Goal: Navigation & Orientation: Find specific page/section

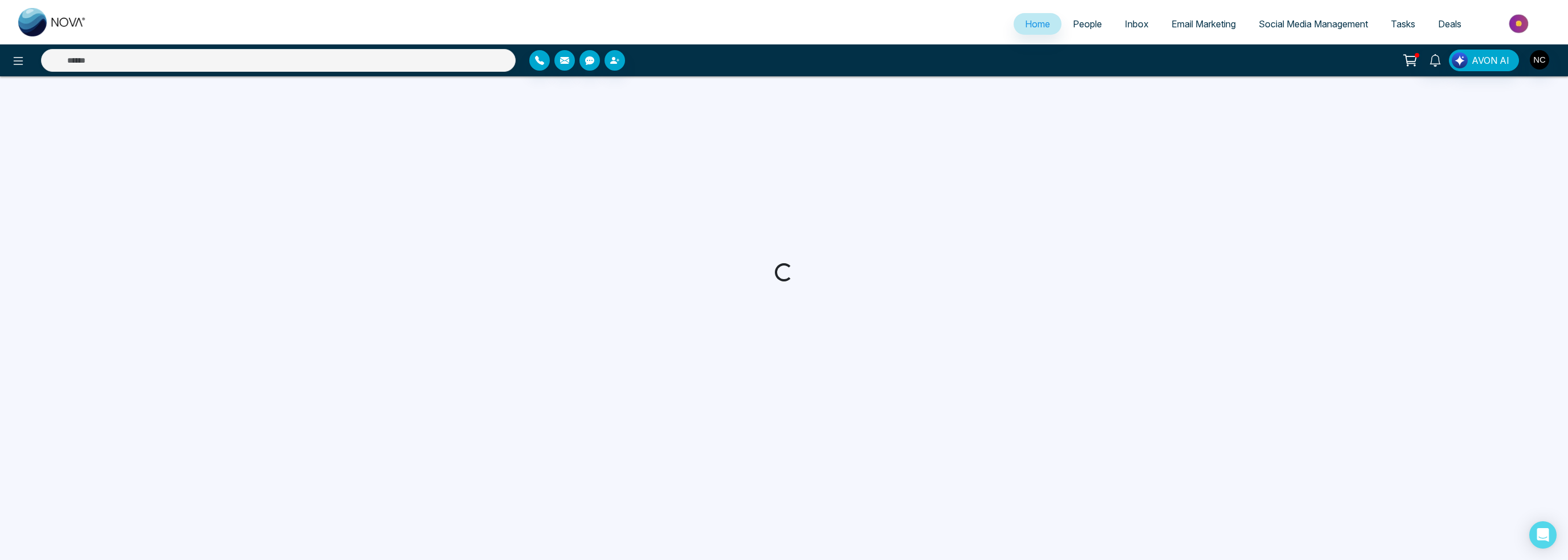
select select "*"
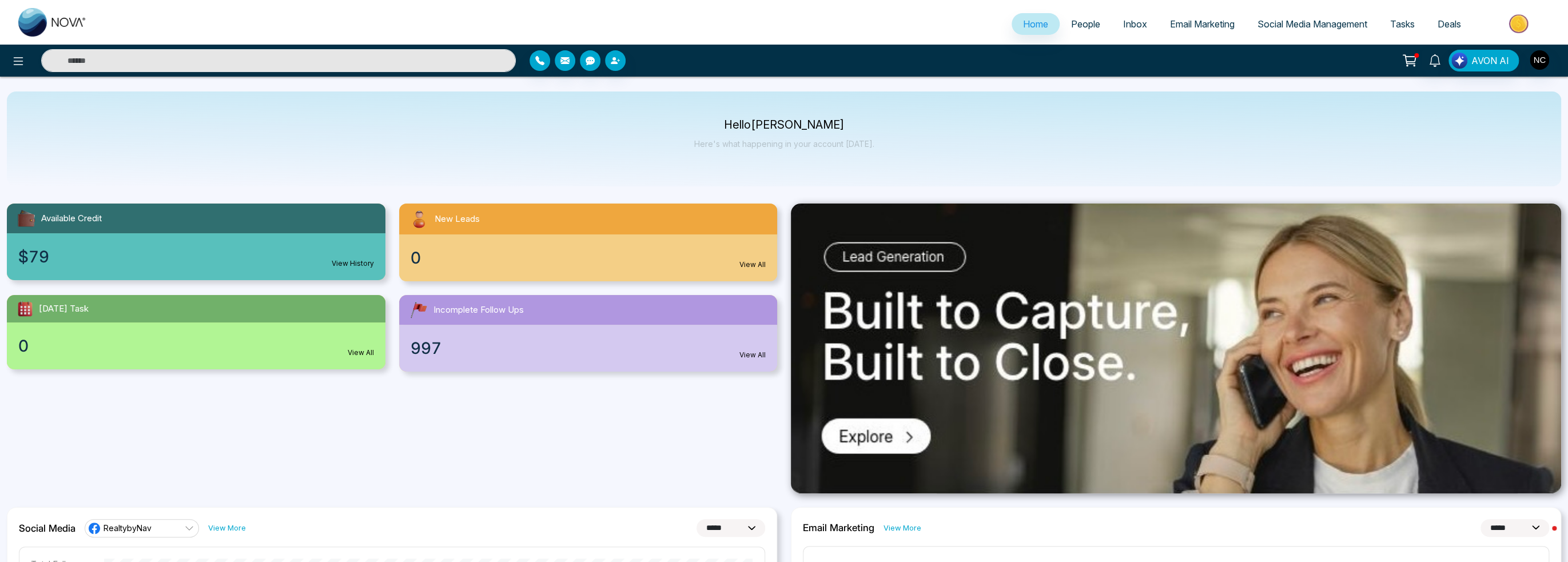
click at [1071, 26] on span "People" at bounding box center [1085, 23] width 29 height 11
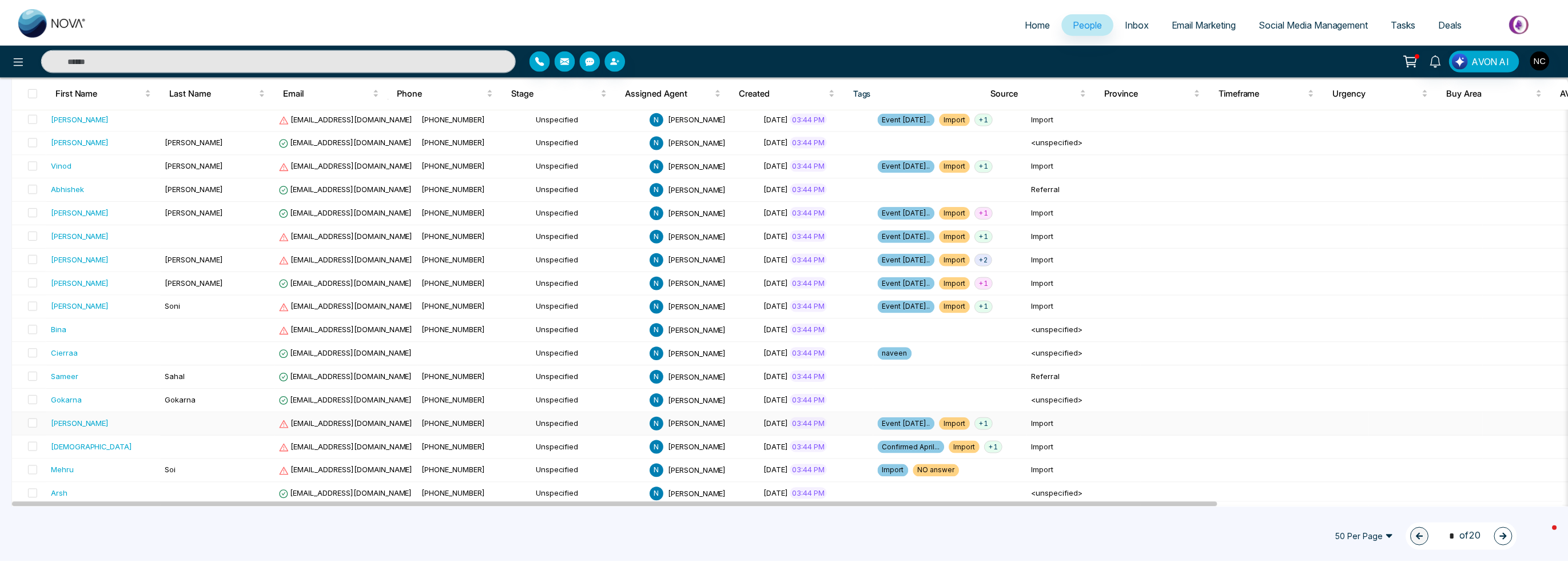
scroll to position [172, 0]
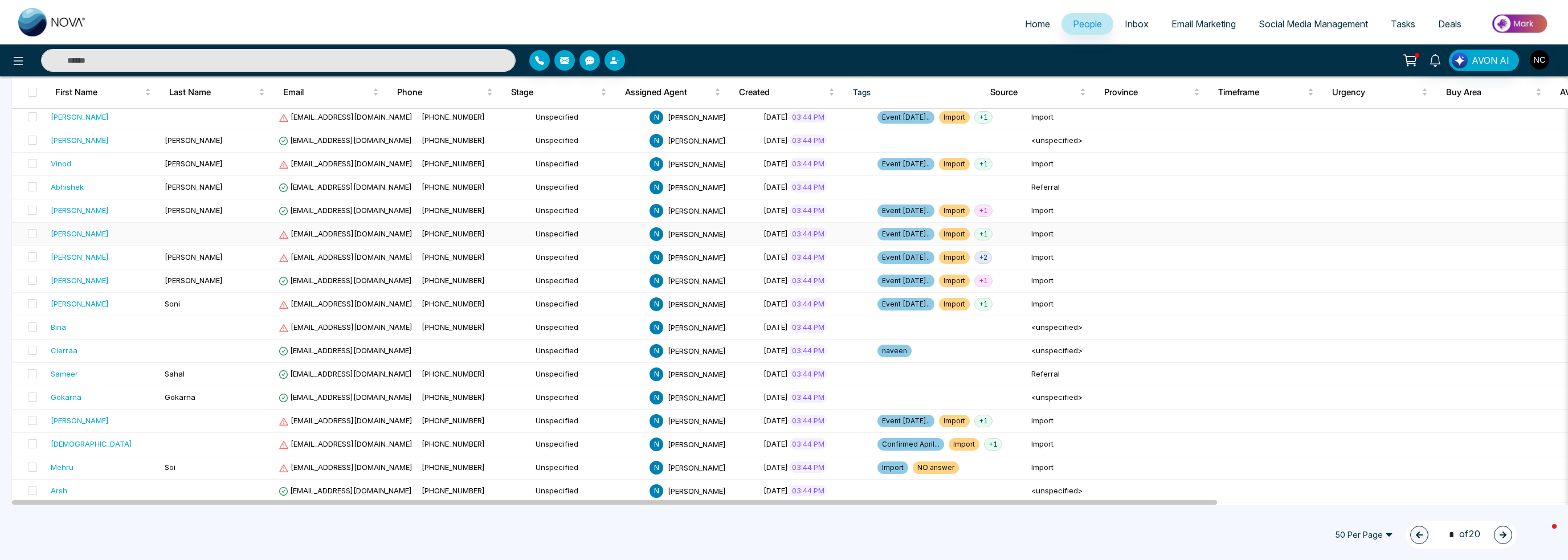
click at [94, 234] on div "[PERSON_NAME]" at bounding box center [80, 234] width 58 height 11
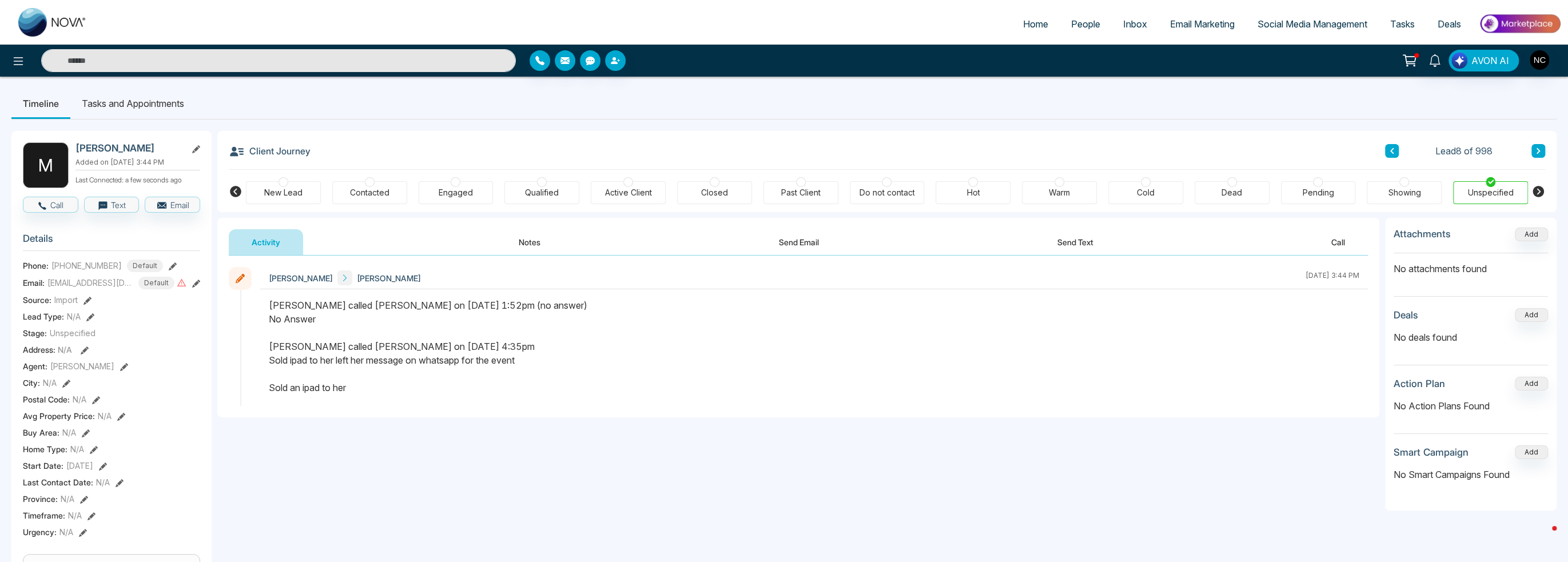
drag, startPoint x: 357, startPoint y: 396, endPoint x: 286, endPoint y: 295, distance: 123.5
click at [282, 296] on div "[PERSON_NAME] [PERSON_NAME] [DATE] 3:44 PM" at bounding box center [814, 336] width 1108 height 139
click at [137, 116] on li "Tasks and Appointments" at bounding box center [132, 103] width 125 height 31
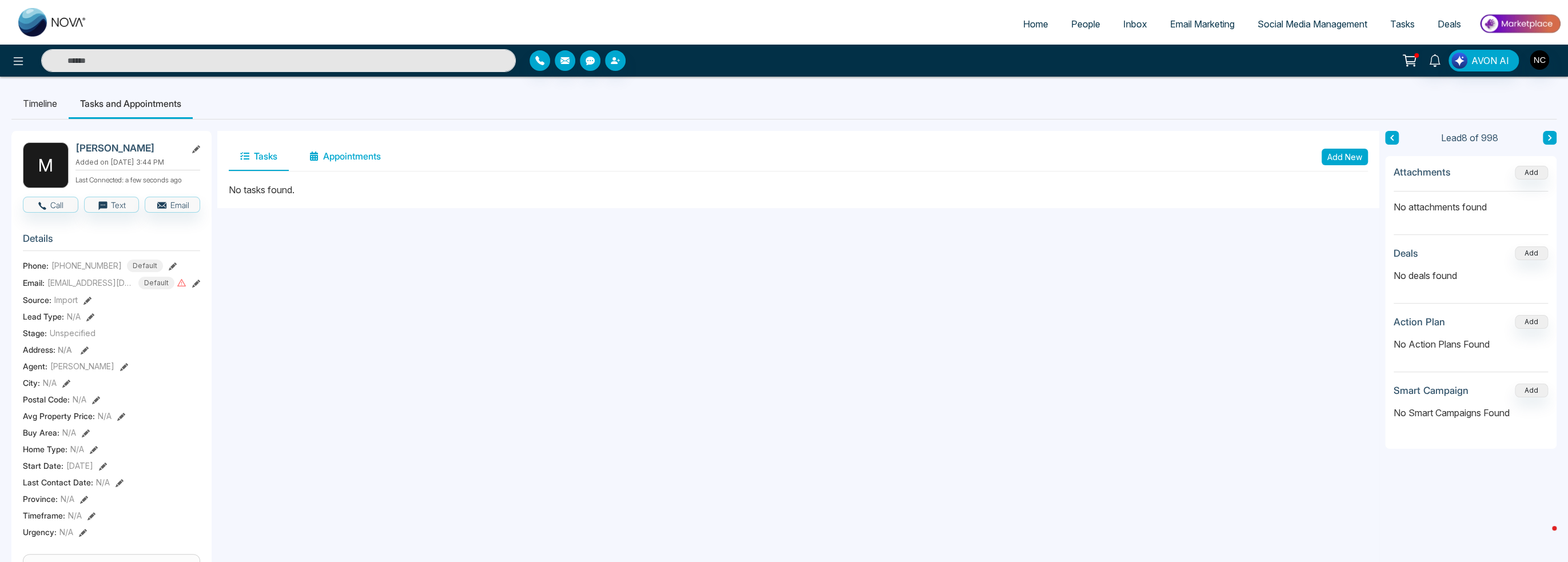
click at [334, 159] on button "Appointments" at bounding box center [345, 157] width 94 height 28
click at [11, 63] on icon at bounding box center [18, 61] width 14 height 14
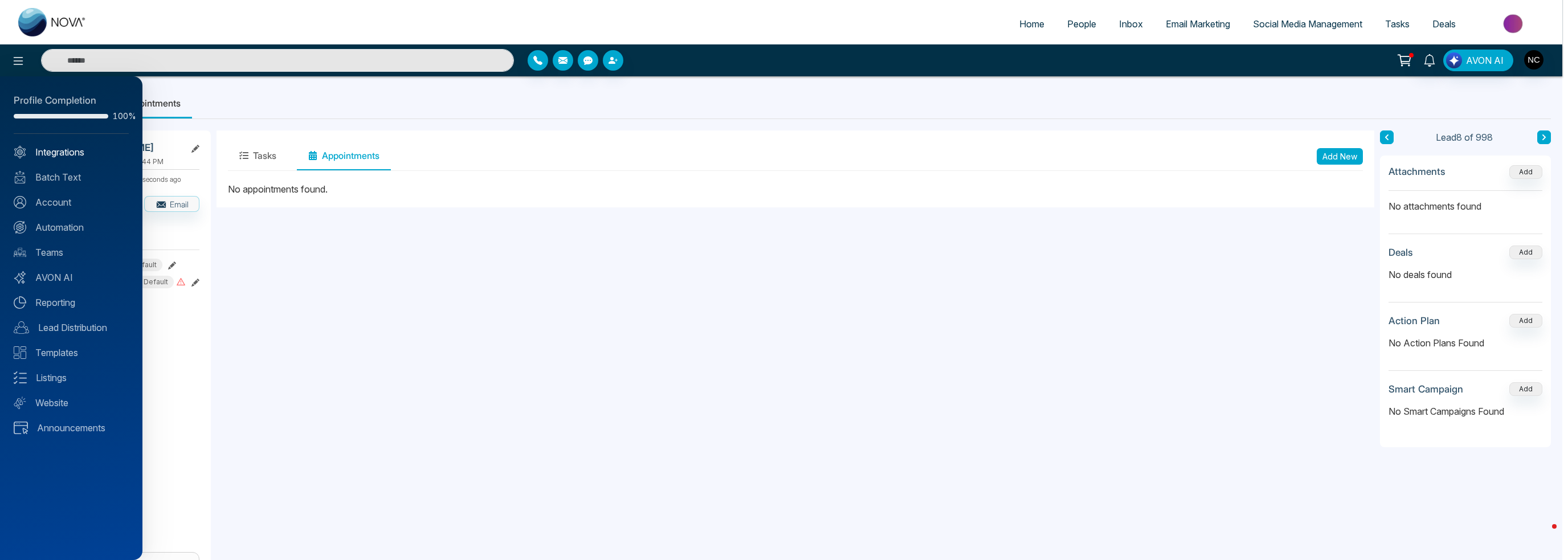
click at [62, 148] on link "Integrations" at bounding box center [71, 151] width 115 height 14
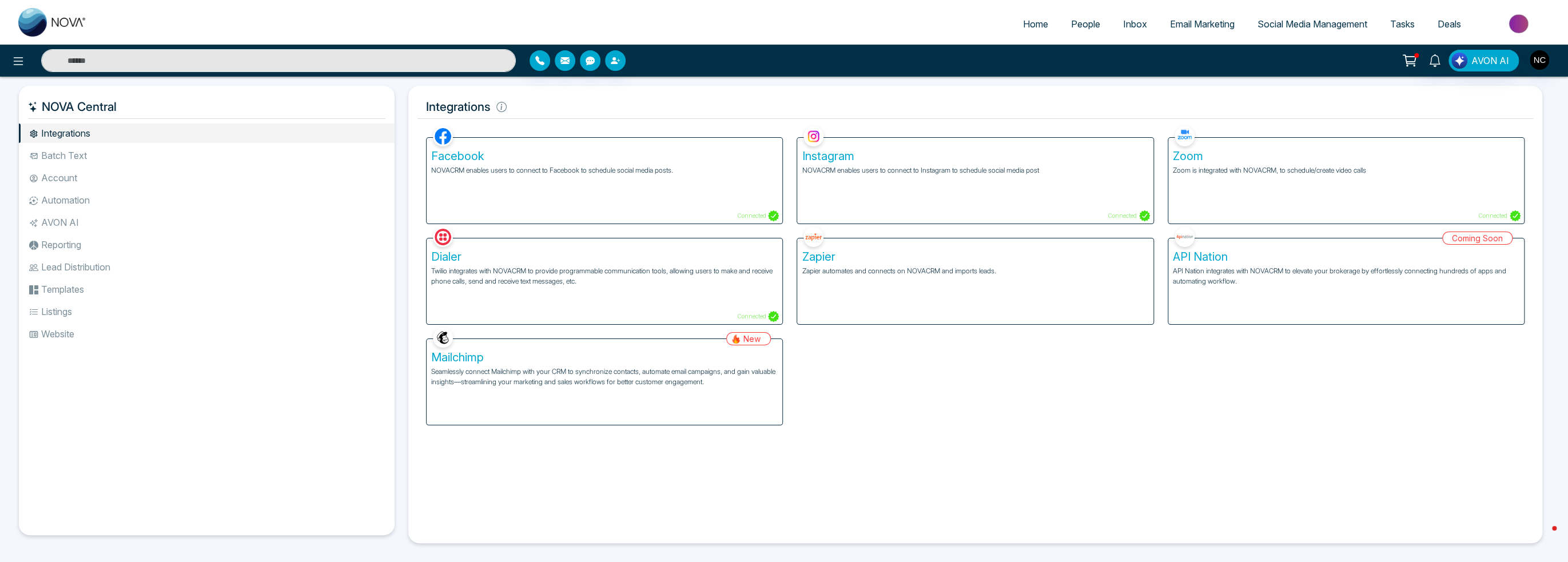
click at [1217, 25] on span "Email Marketing" at bounding box center [1202, 23] width 65 height 11
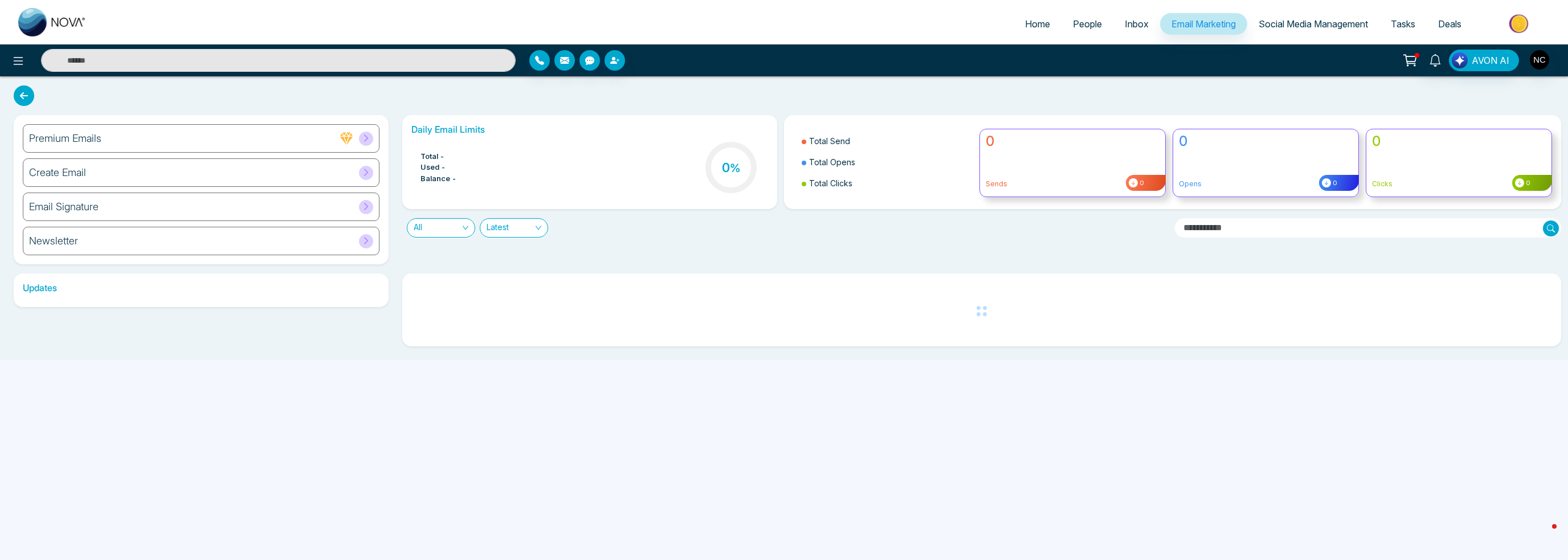
click at [1320, 28] on span "Social Media Management" at bounding box center [1313, 23] width 109 height 11
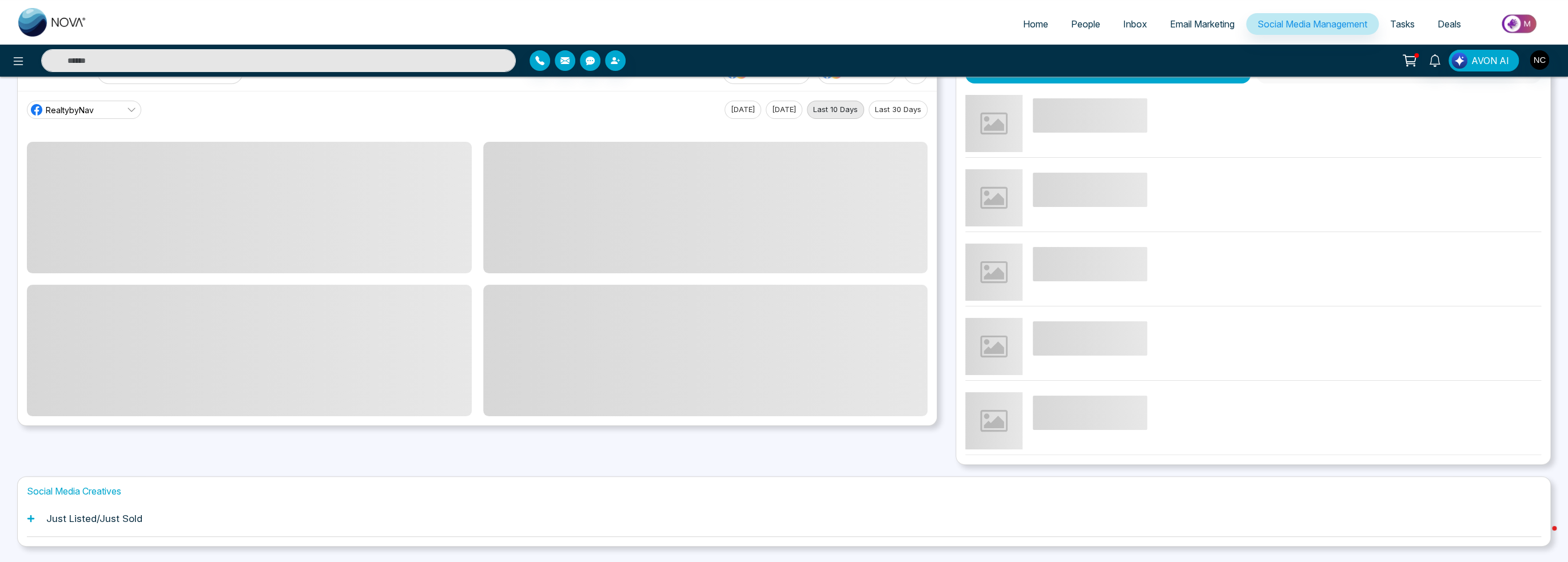
scroll to position [70, 0]
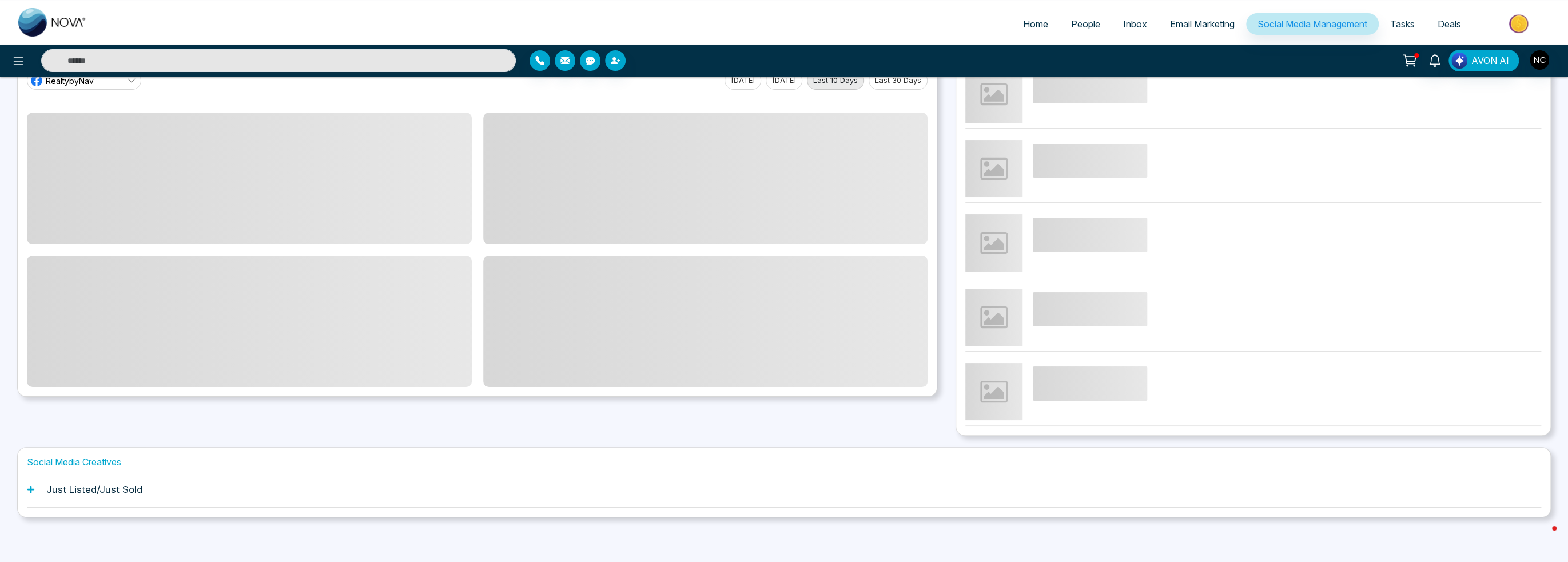
click at [117, 492] on h1 "Just Listed/Just Sold" at bounding box center [94, 489] width 96 height 11
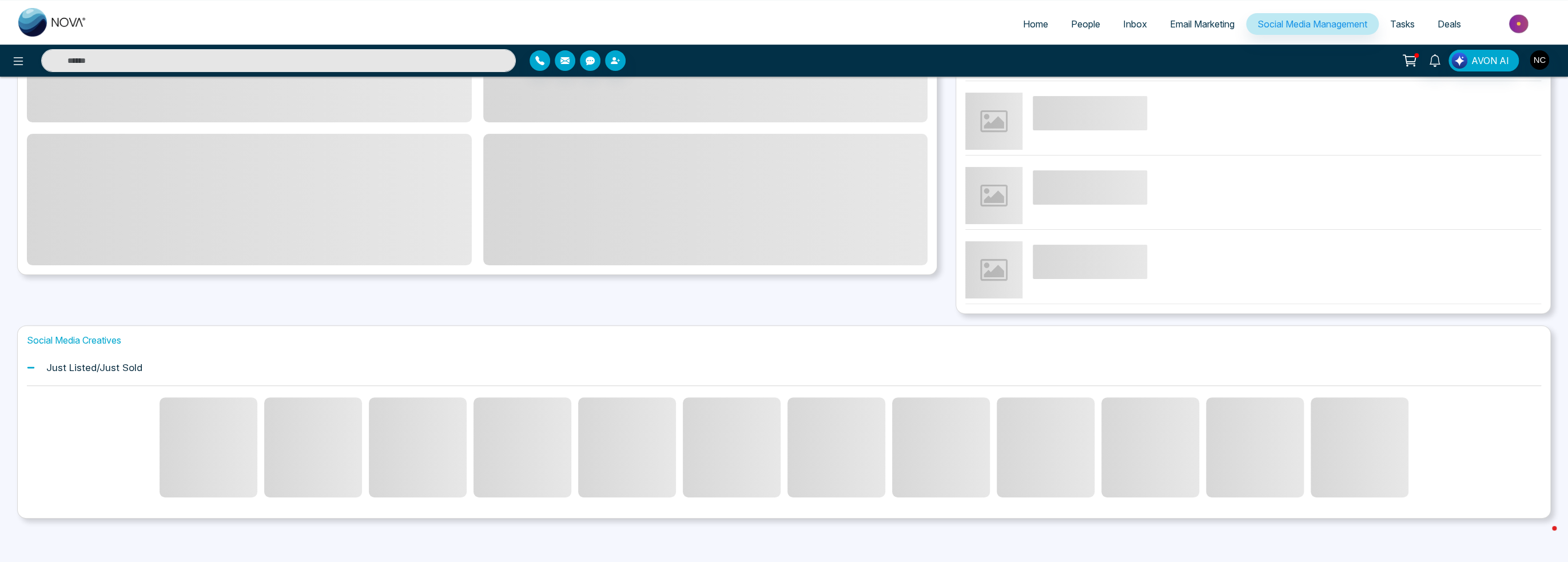
scroll to position [193, 0]
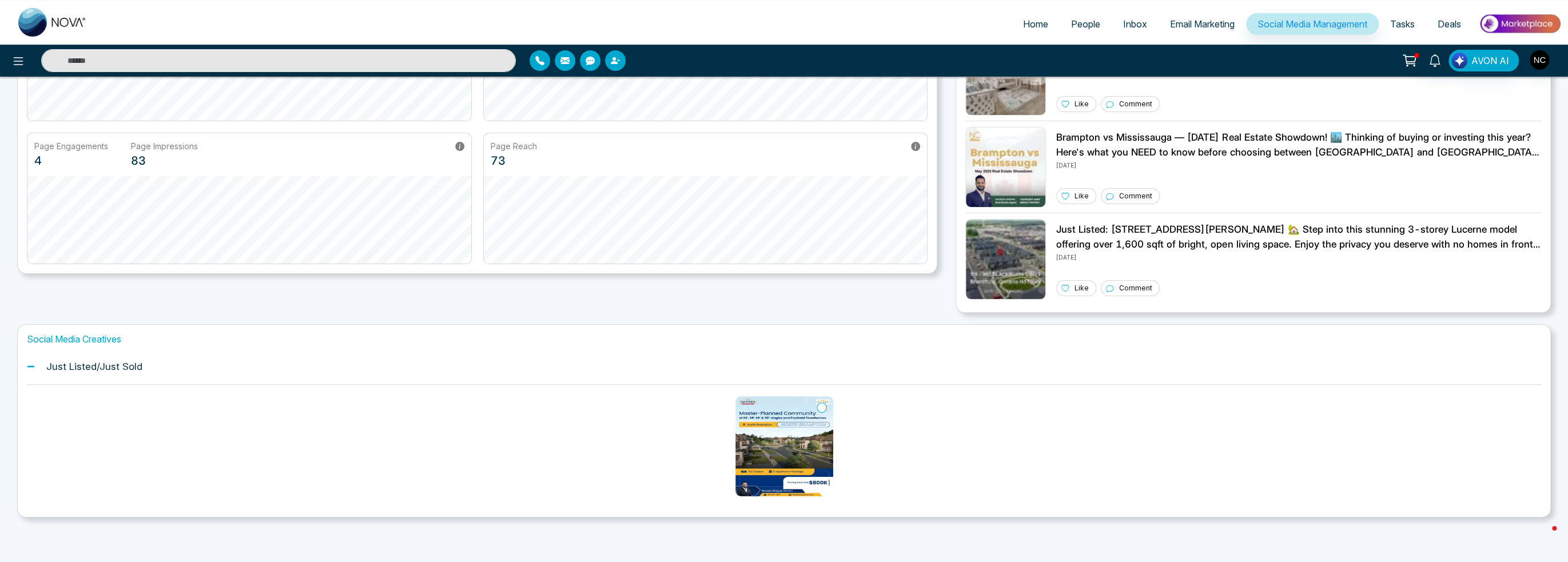
click at [725, 479] on div at bounding box center [784, 446] width 1514 height 123
click at [787, 473] on img at bounding box center [784, 446] width 98 height 100
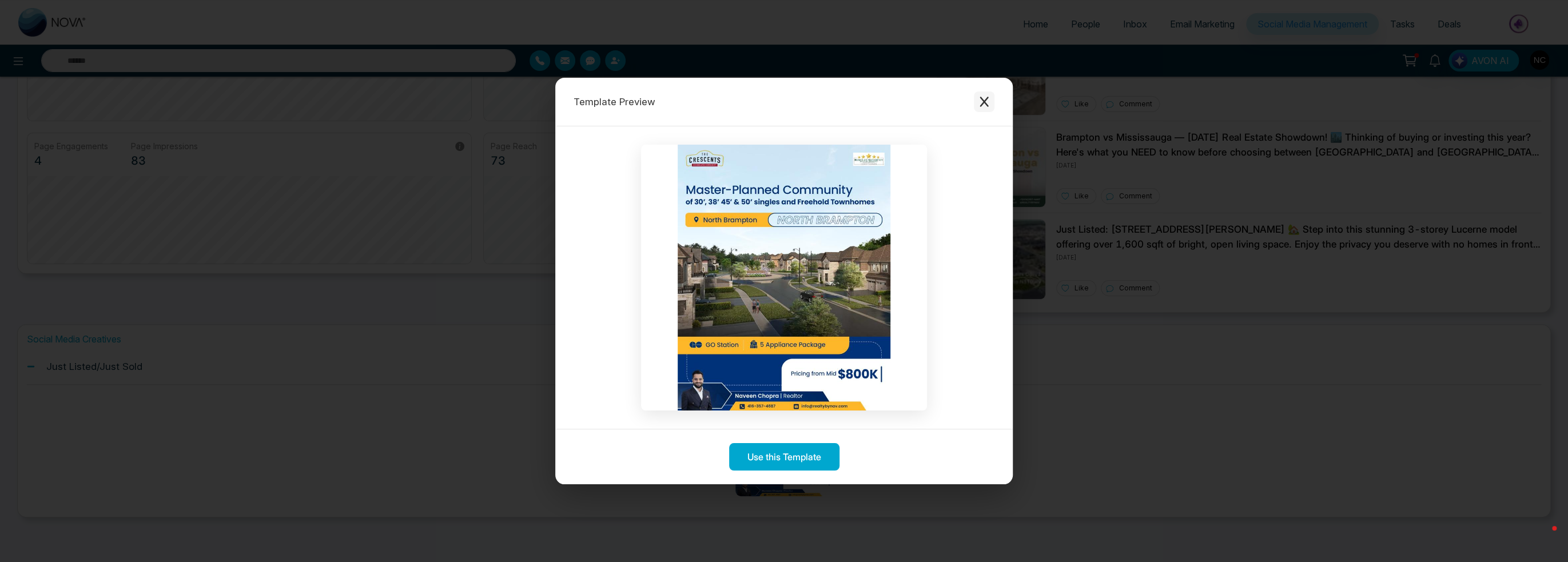
click at [979, 100] on icon "Close modal" at bounding box center [984, 101] width 11 height 11
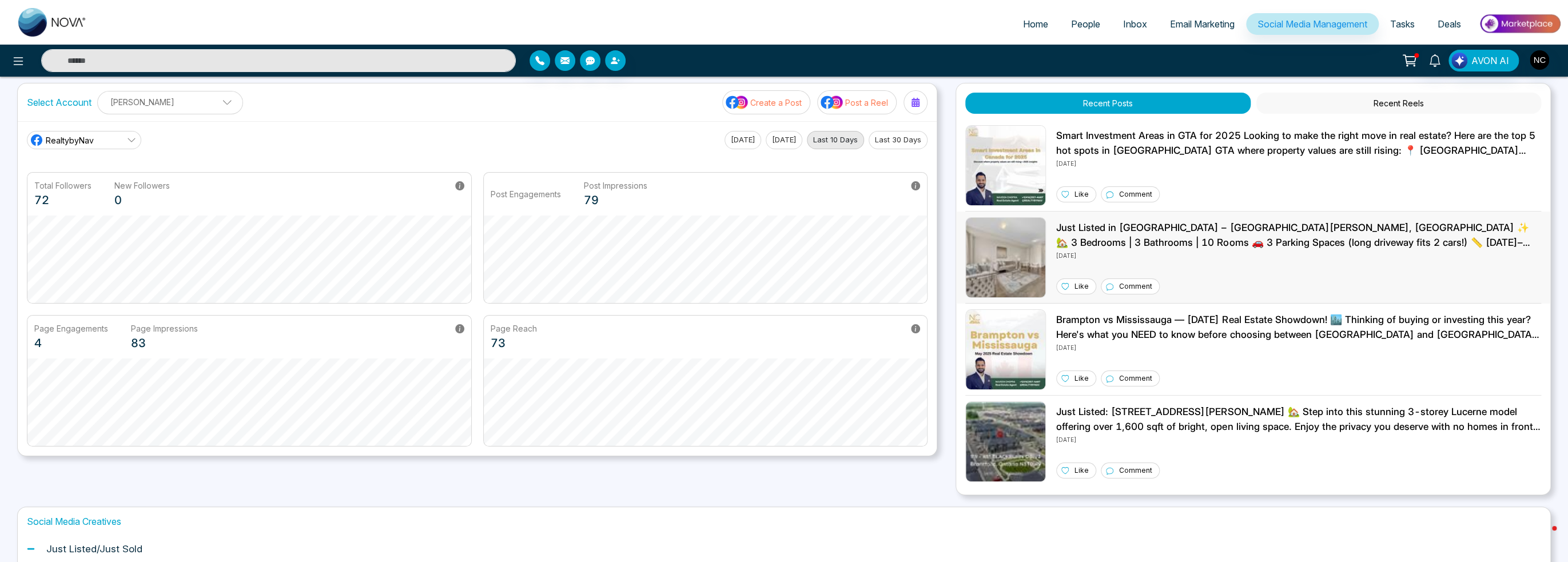
scroll to position [0, 0]
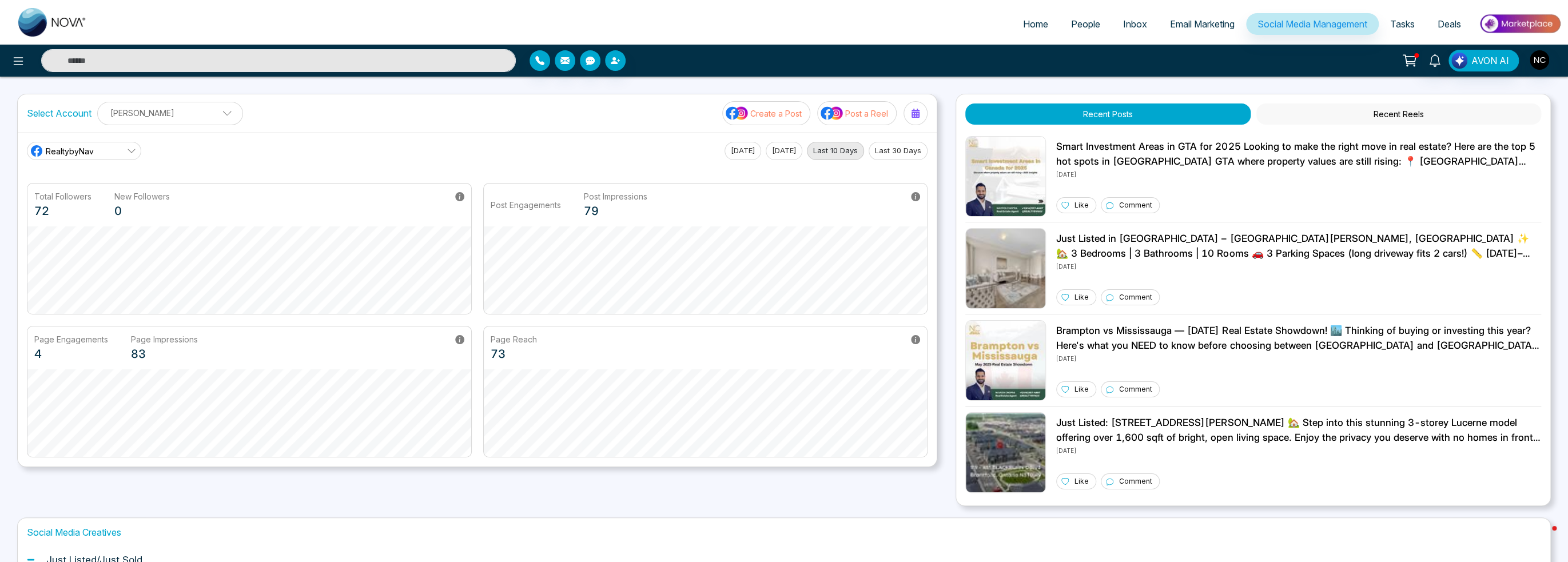
click at [1207, 23] on span "Email Marketing" at bounding box center [1202, 23] width 65 height 11
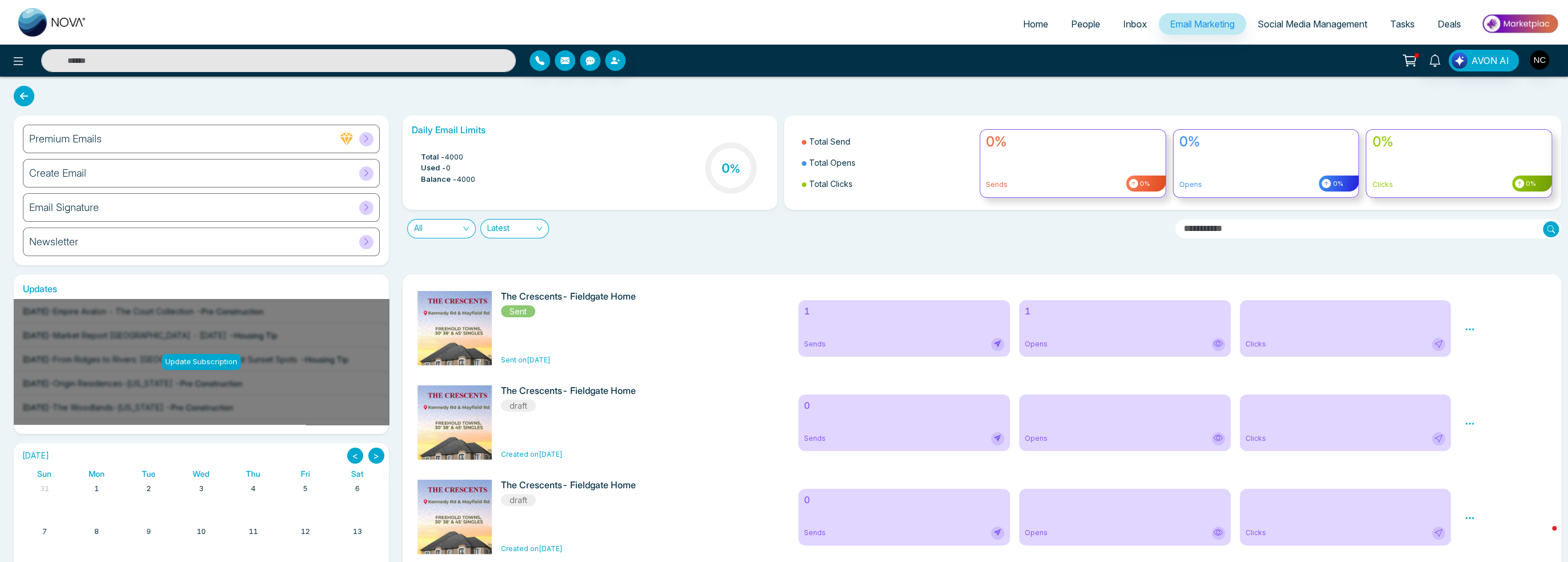
click at [462, 317] on img at bounding box center [457, 570] width 161 height 557
click at [843, 327] on div "1 Sends" at bounding box center [903, 328] width 211 height 56
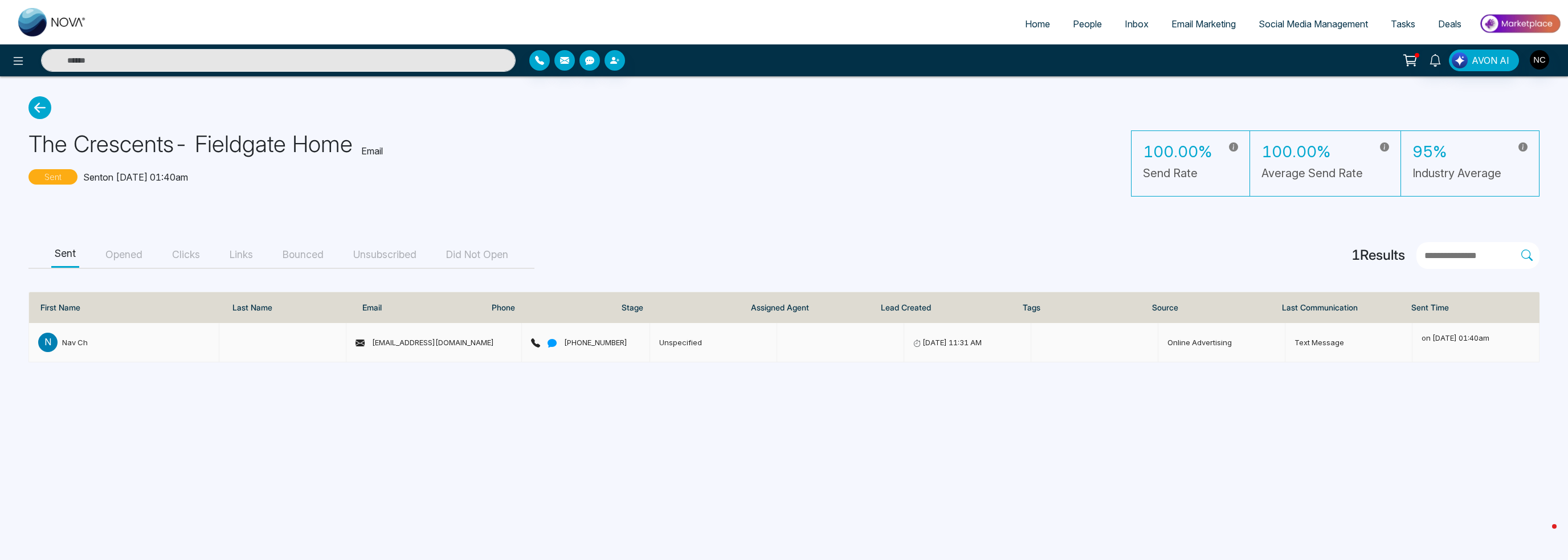
click at [168, 360] on td "N Nav Ch" at bounding box center [123, 342] width 190 height 39
click at [174, 348] on div "N Nav Ch" at bounding box center [123, 342] width 171 height 20
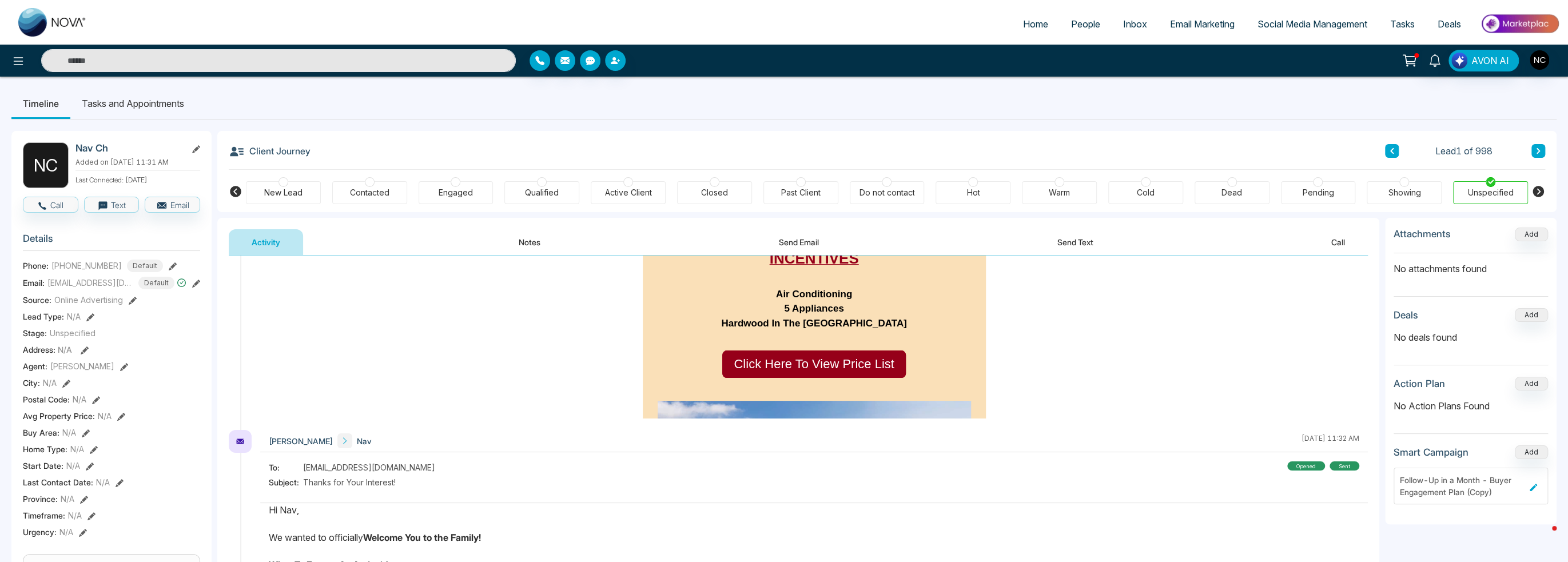
scroll to position [229, 0]
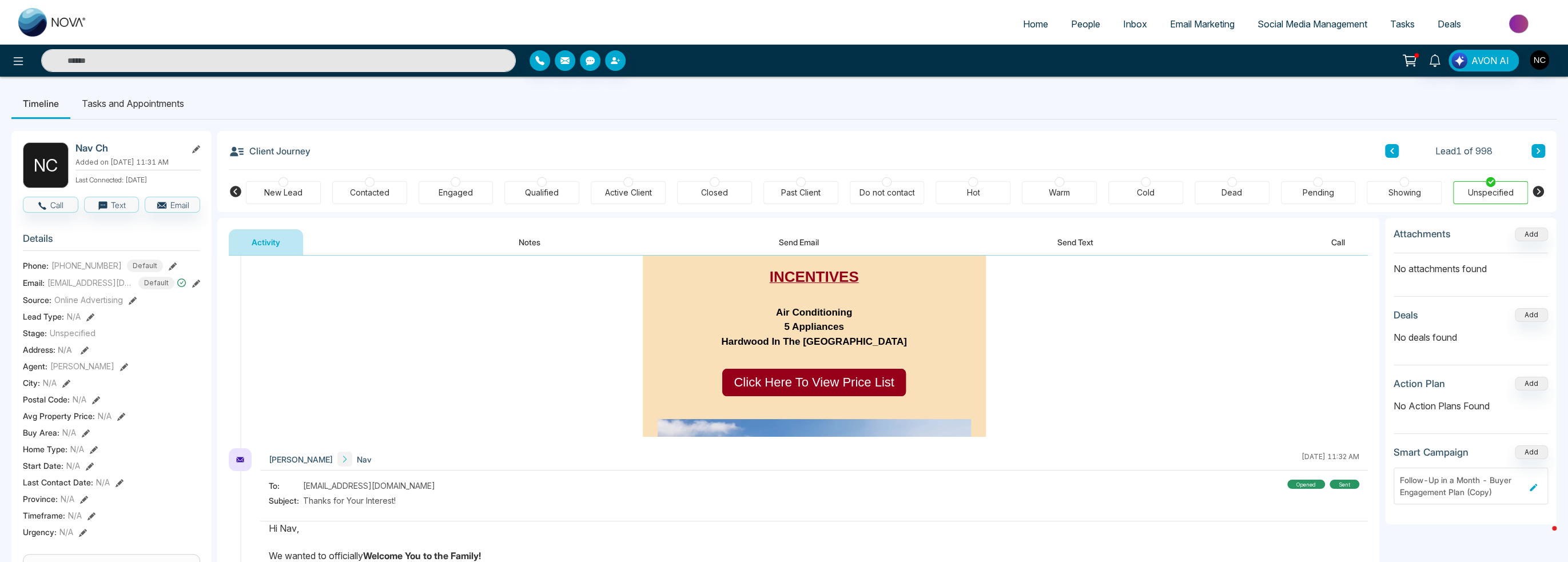
click at [794, 369] on link "Click Here To View Price List" at bounding box center [813, 382] width 183 height 27
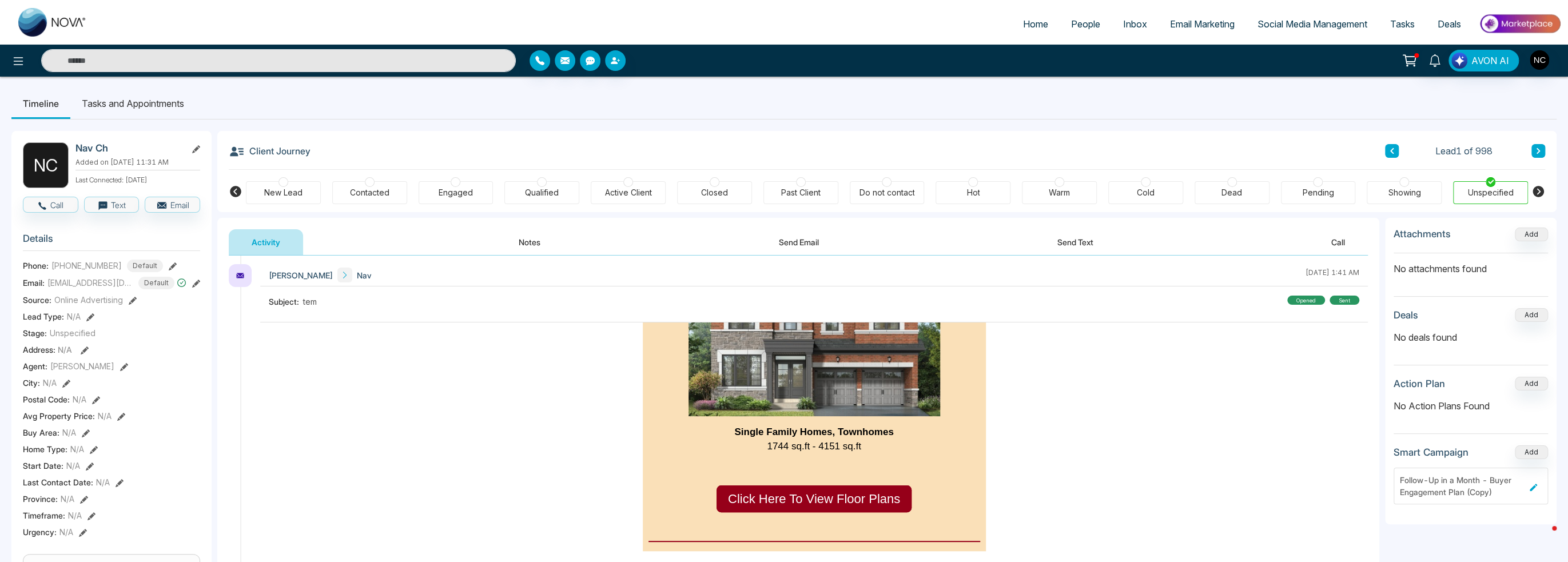
scroll to position [1445, 0]
click at [17, 64] on icon at bounding box center [19, 61] width 9 height 8
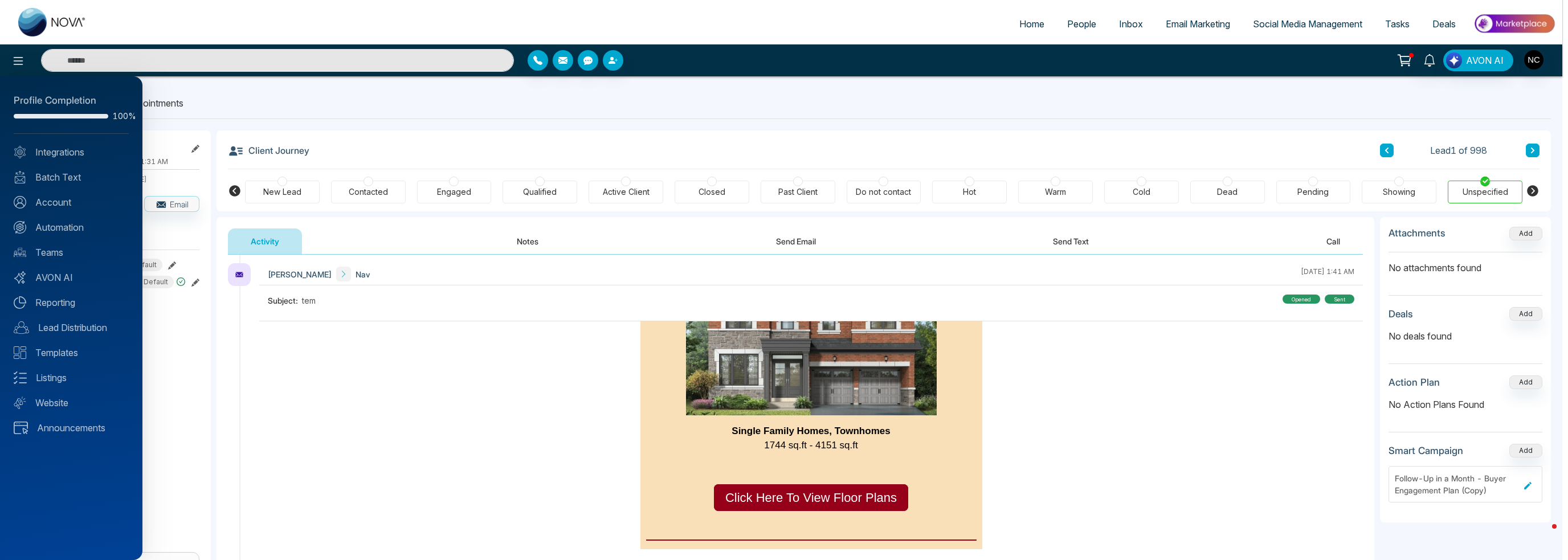
click at [66, 191] on div "Profile Completion 100% Integrations Batch Text Account Automation Teams AVON A…" at bounding box center [71, 318] width 142 height 483
click at [66, 208] on link "Account" at bounding box center [71, 202] width 115 height 14
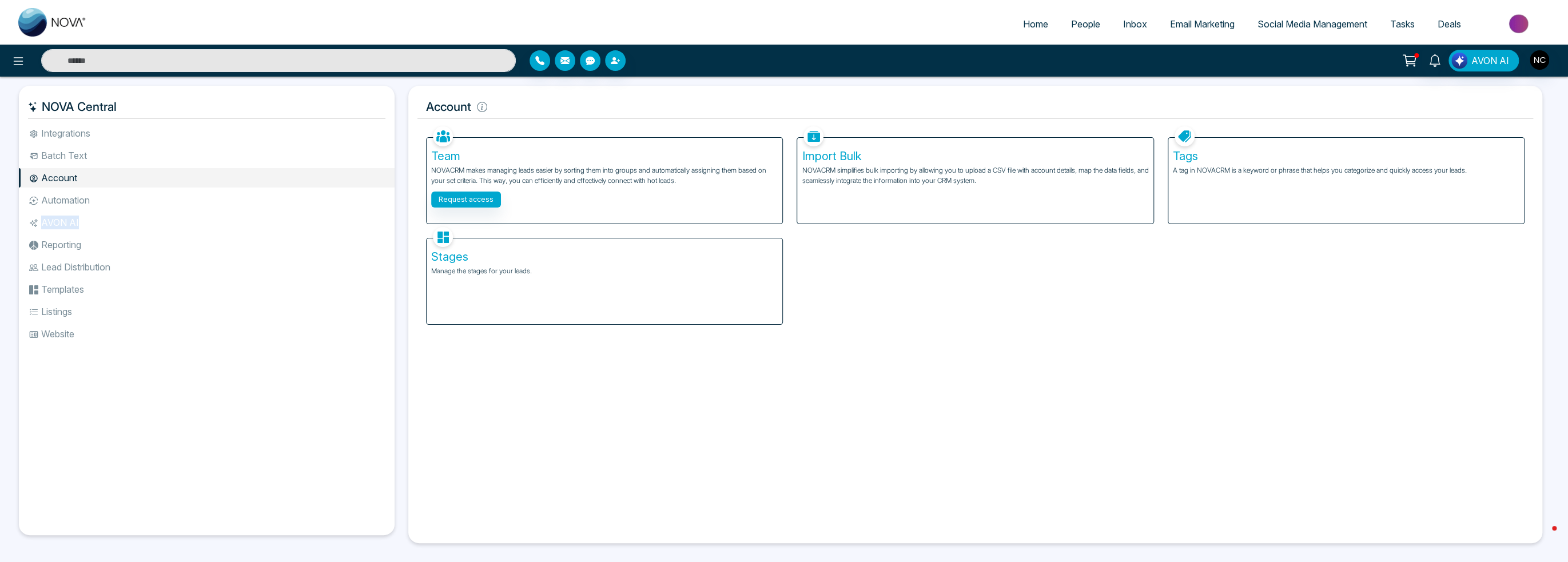
click at [77, 217] on li "AVON AI" at bounding box center [207, 222] width 376 height 20
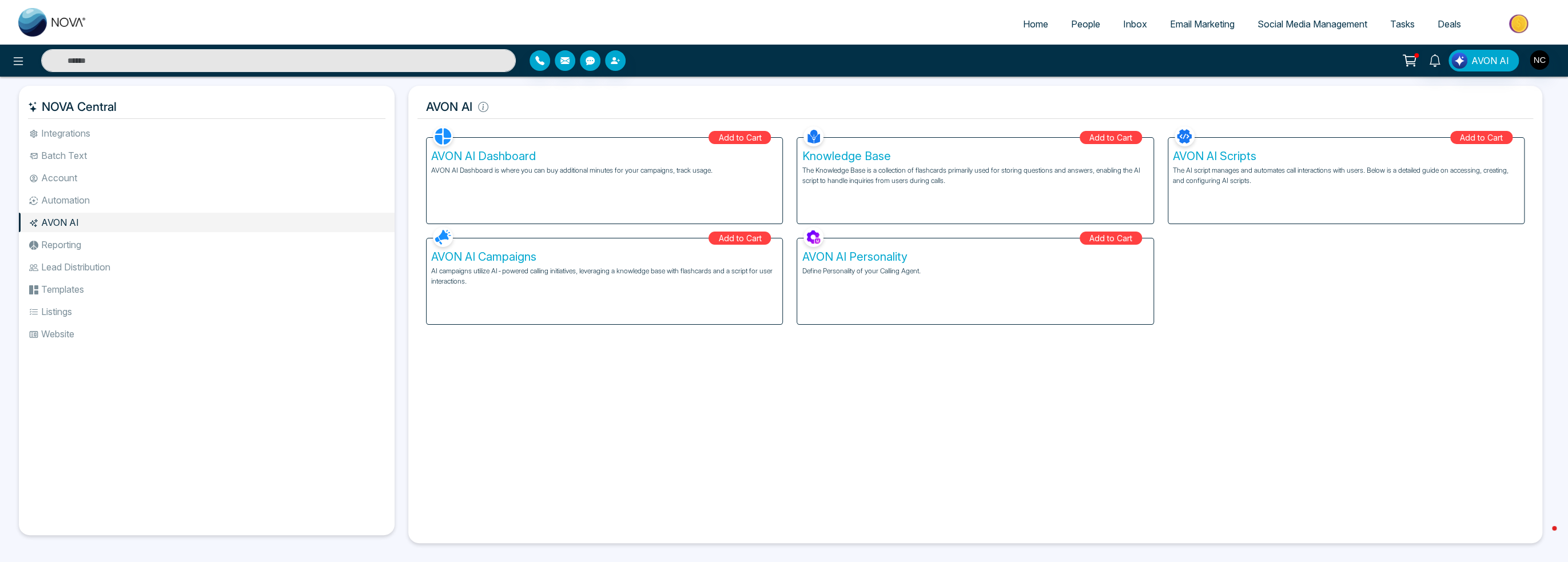
click at [85, 206] on li "Automation" at bounding box center [207, 200] width 376 height 20
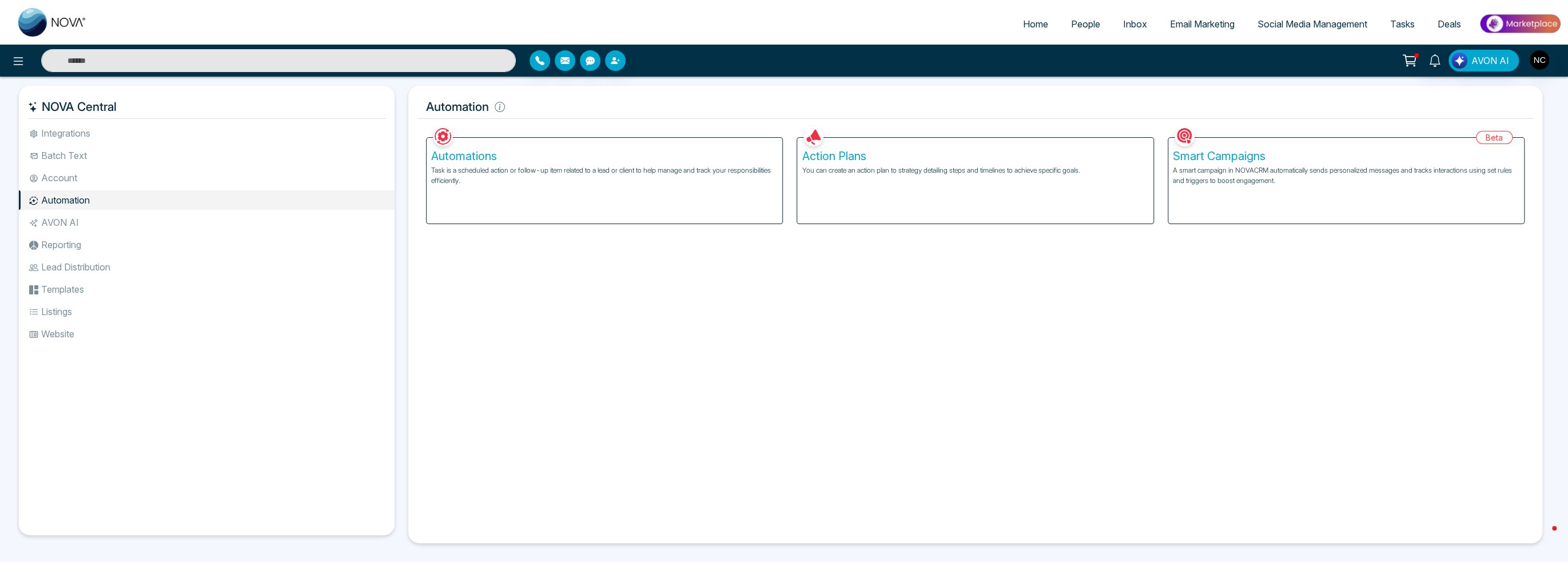
click at [78, 269] on li "Lead Distribution" at bounding box center [207, 266] width 376 height 20
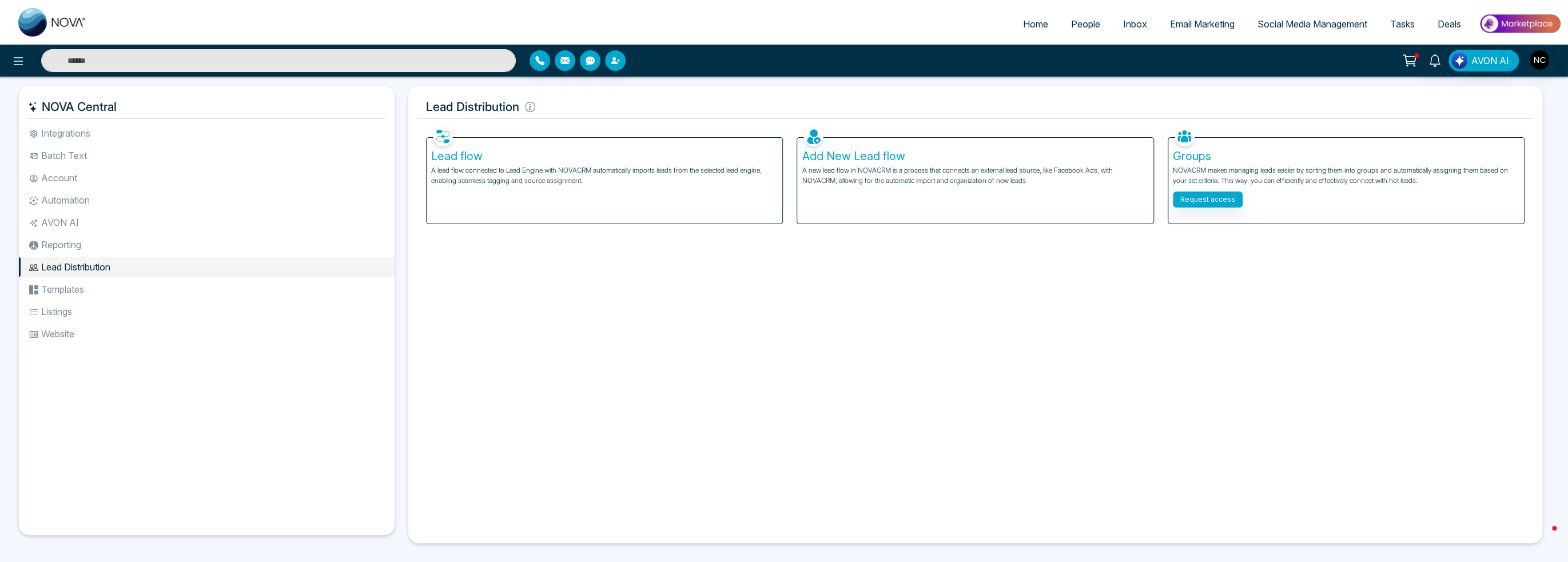
click at [77, 296] on li "Templates" at bounding box center [207, 289] width 376 height 20
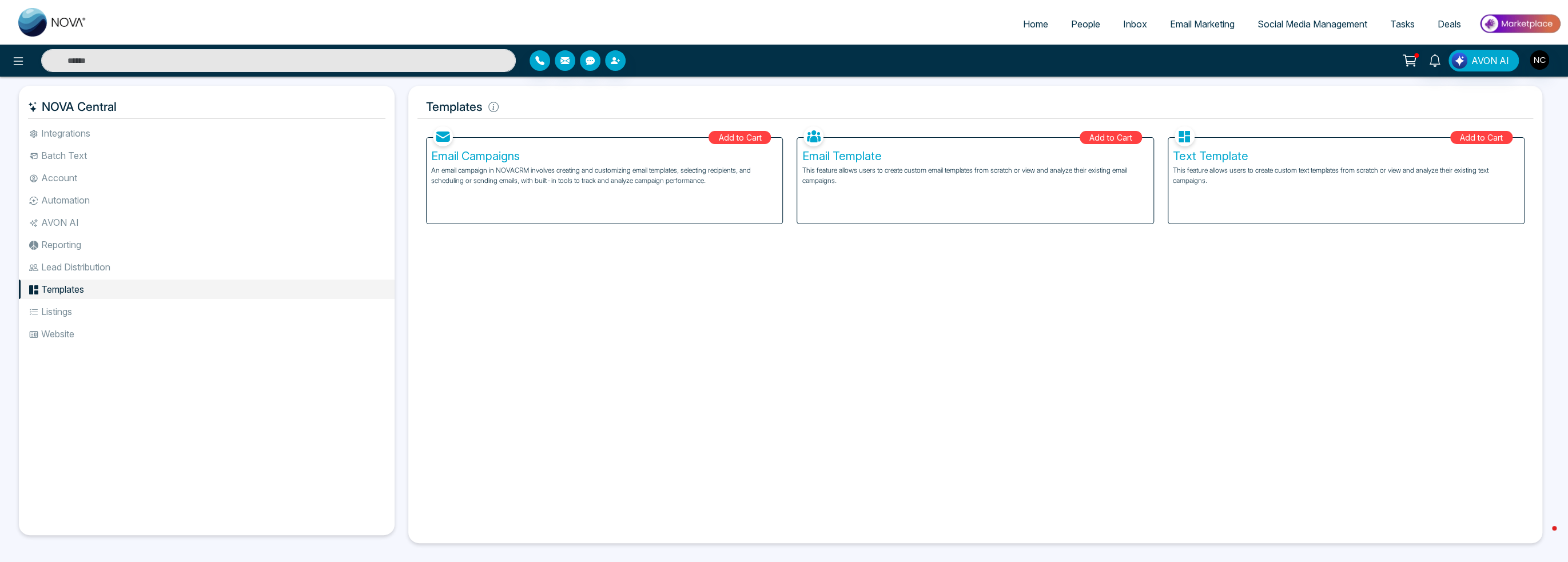
click at [74, 325] on li "Website" at bounding box center [207, 333] width 376 height 20
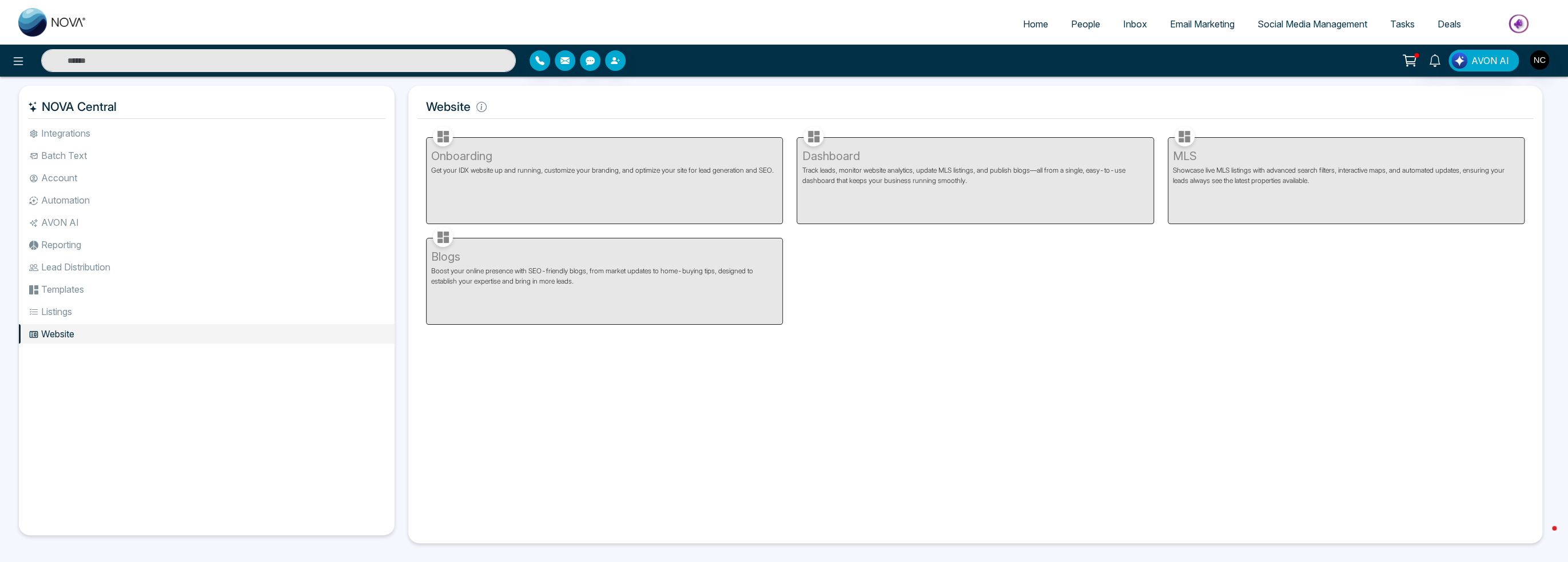
click at [65, 386] on ul "Integrations Batch Text Account Automation AVON AI Reporting Lead Distribution …" at bounding box center [207, 320] width 376 height 393
click at [11, 59] on icon at bounding box center [18, 61] width 14 height 14
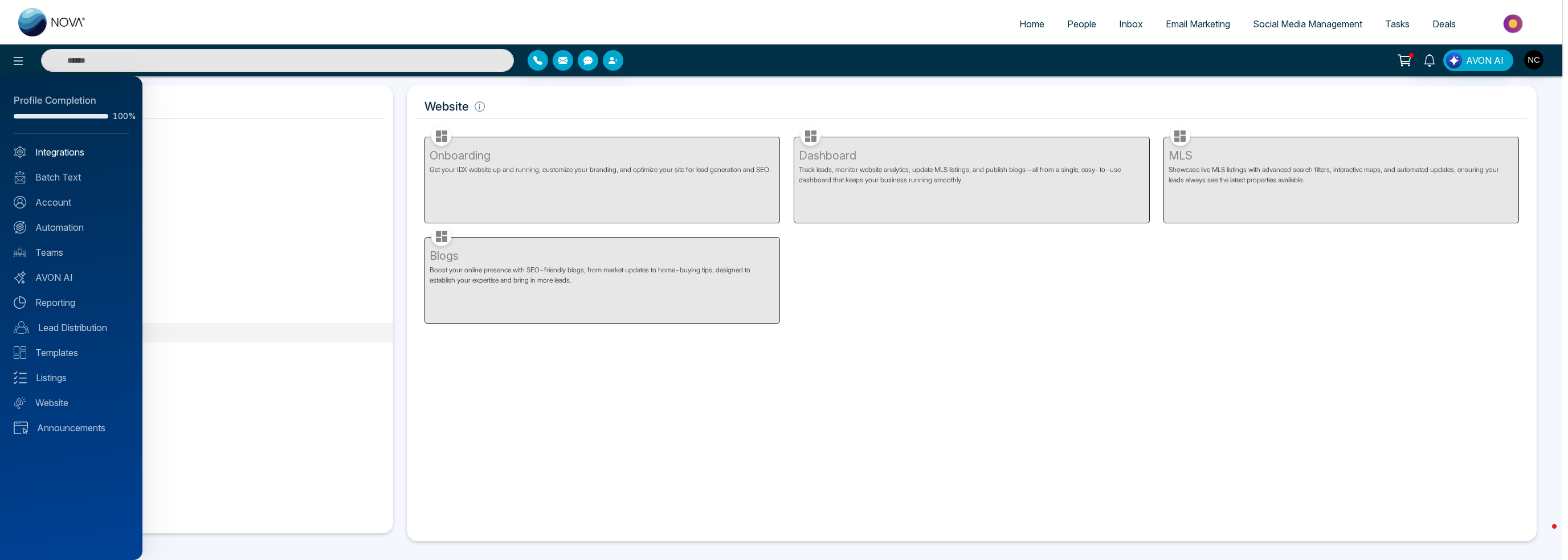
click at [77, 154] on link "Integrations" at bounding box center [71, 151] width 115 height 14
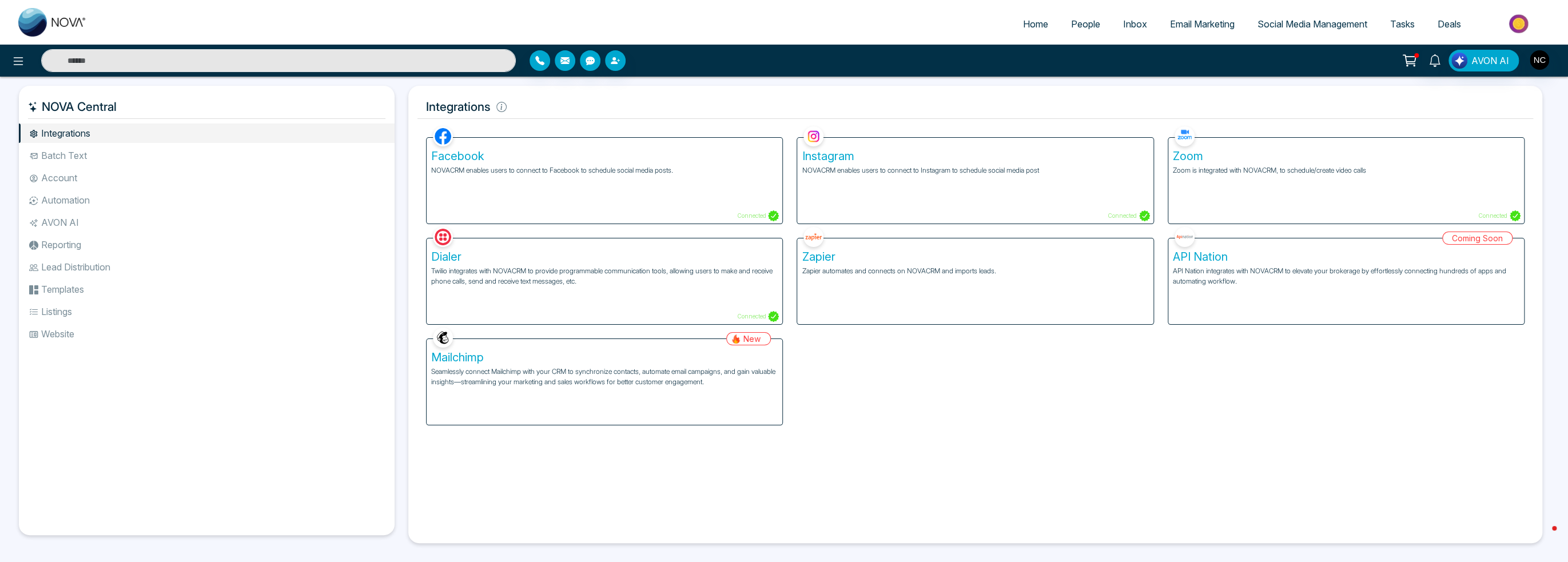
click at [1035, 38] on ul "Home People Inbox Email Marketing Social Media Management Tasks Deals" at bounding box center [830, 24] width 1463 height 31
click at [1030, 26] on span "Home" at bounding box center [1036, 23] width 25 height 11
select select "*"
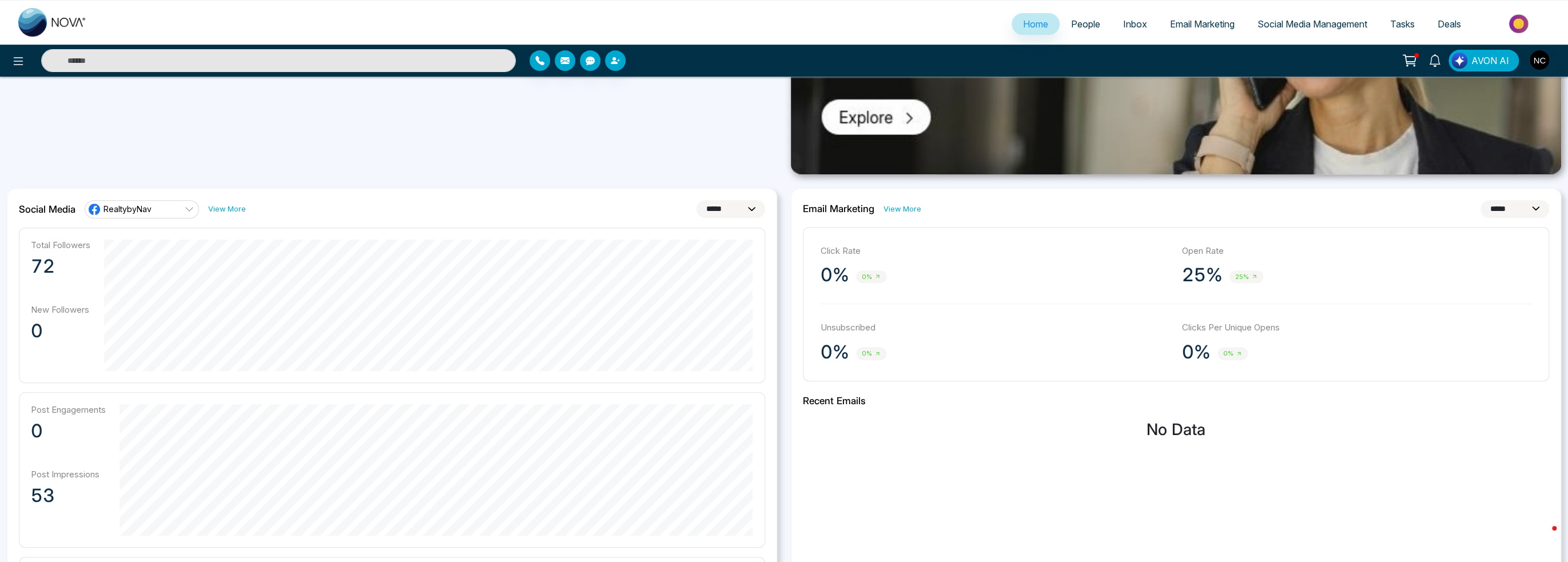
scroll to position [342, 0]
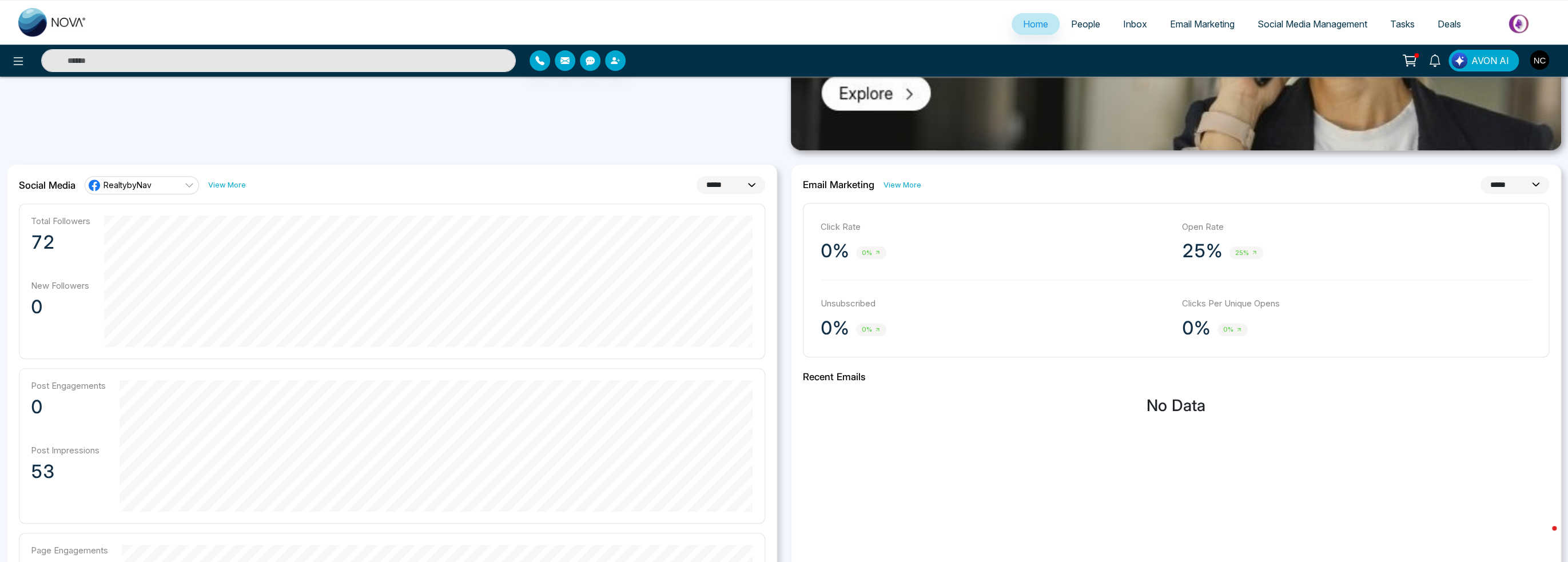
click at [1209, 18] on link "Email Marketing" at bounding box center [1202, 23] width 87 height 22
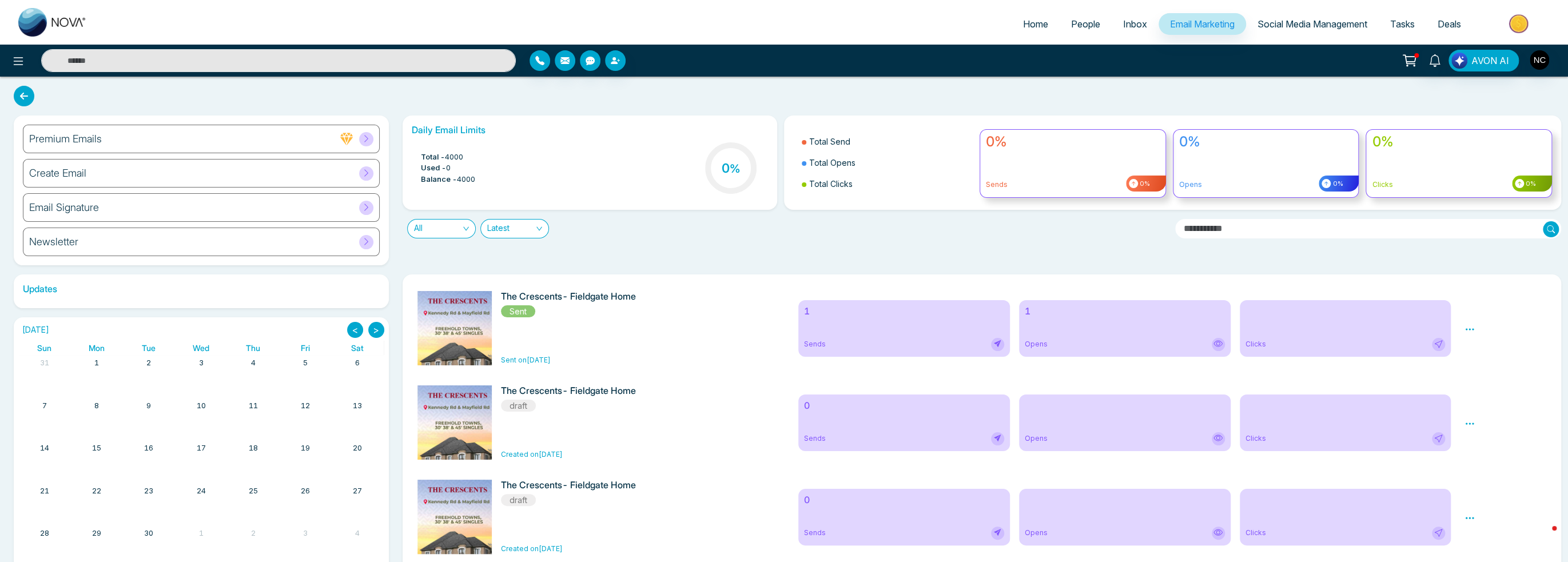
click at [40, 292] on h6 "Updates" at bounding box center [202, 289] width 376 height 11
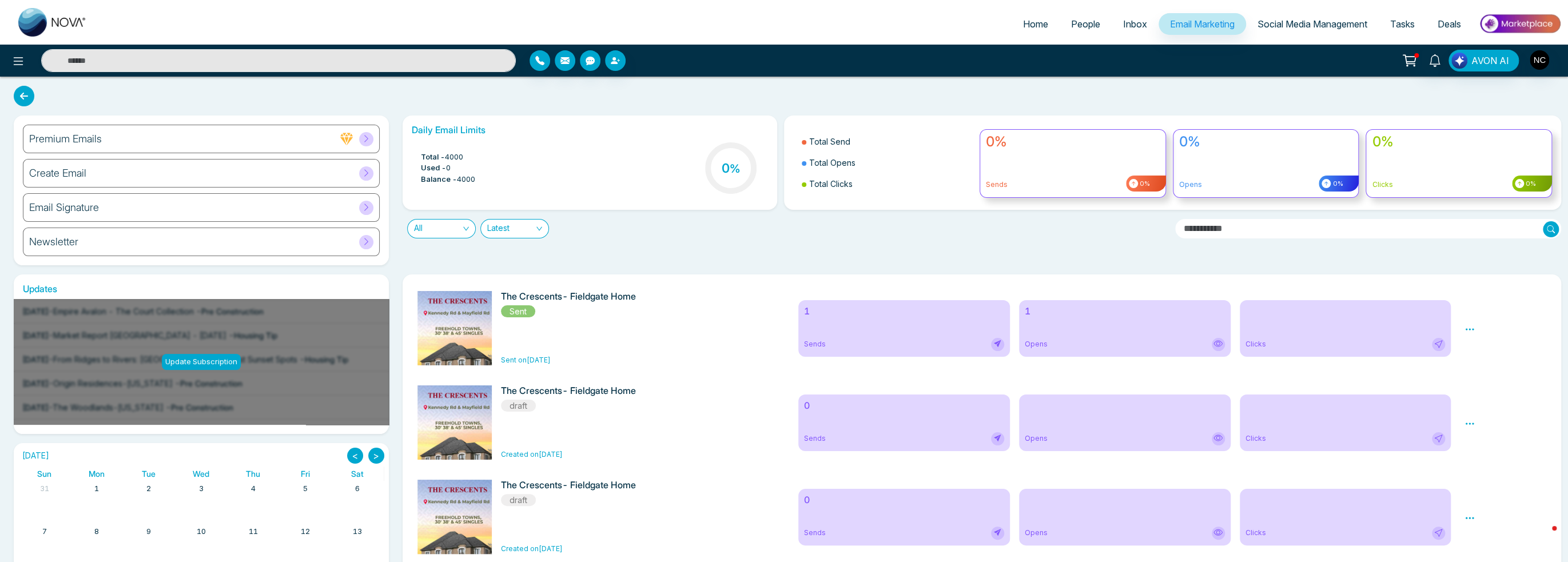
click at [113, 240] on div "Newsletter" at bounding box center [201, 241] width 357 height 28
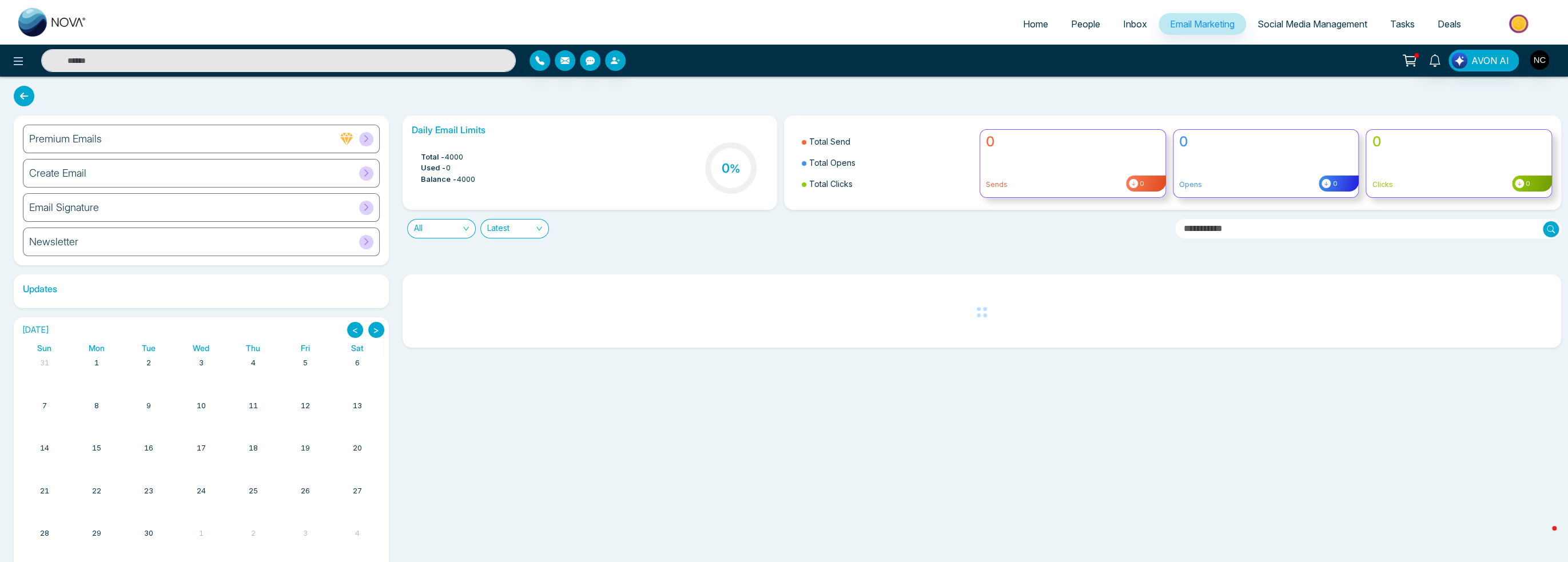
click at [247, 205] on div "Email Signature" at bounding box center [201, 207] width 357 height 28
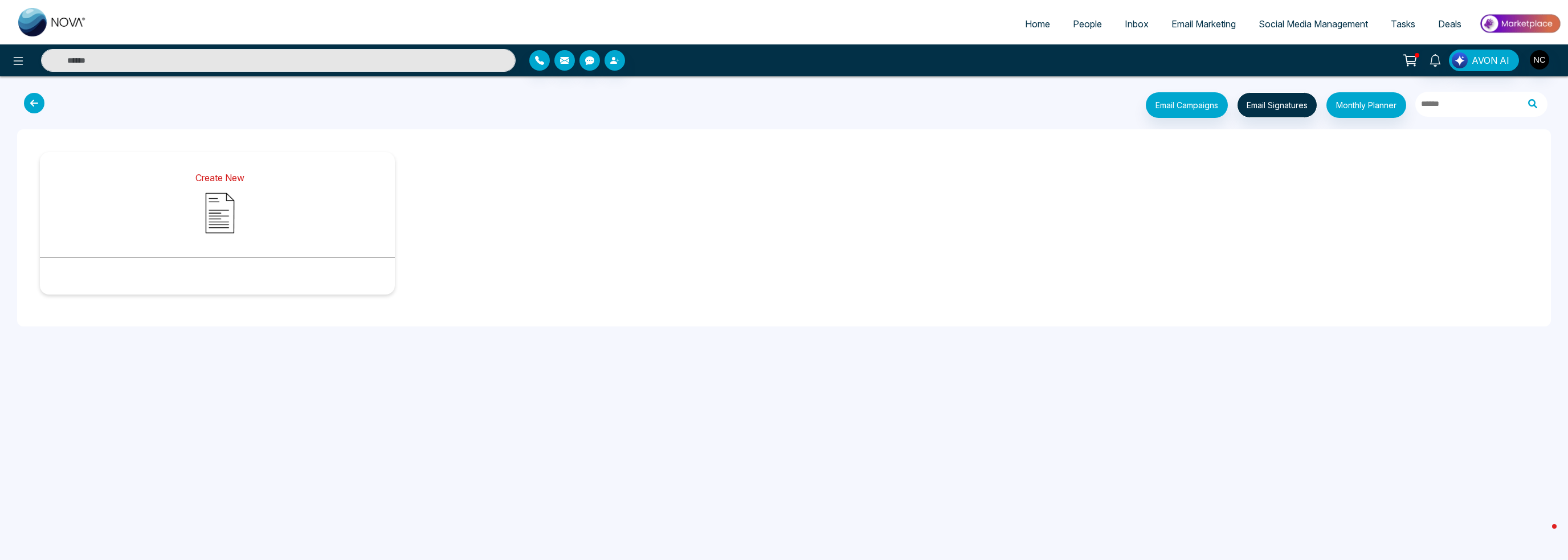
click at [228, 235] on img at bounding box center [220, 212] width 57 height 57
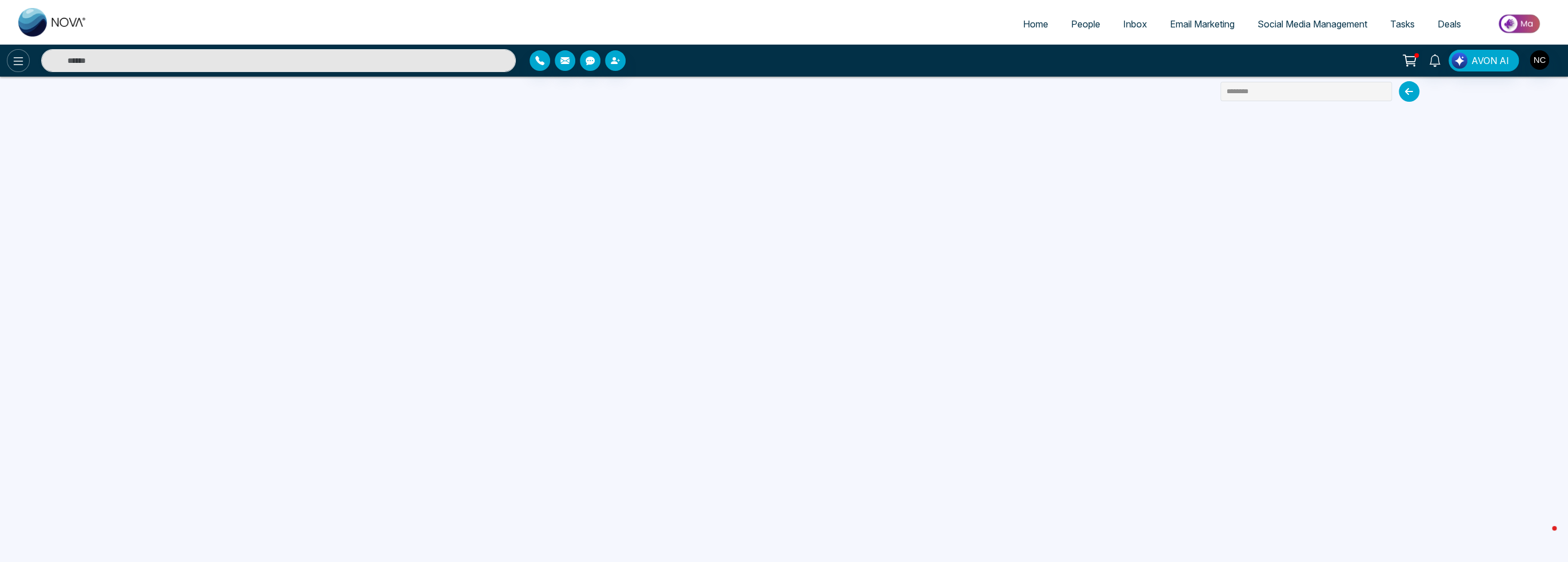
click at [22, 65] on icon at bounding box center [18, 61] width 14 height 14
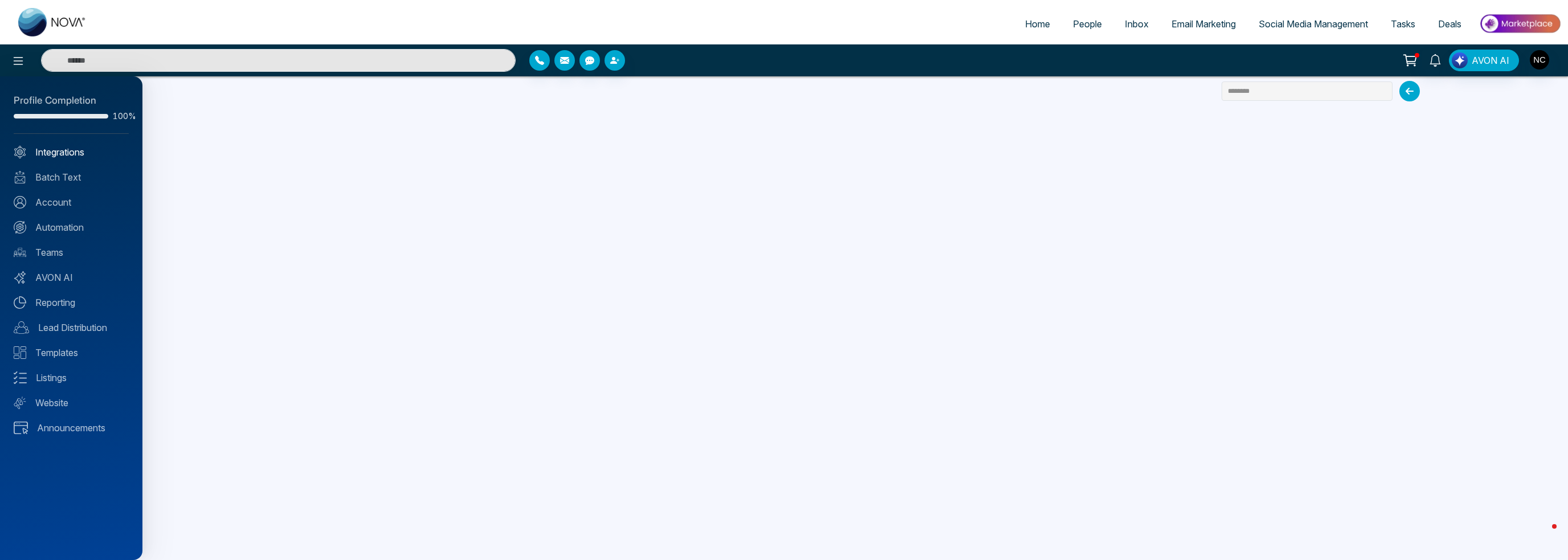
click at [64, 153] on link "Integrations" at bounding box center [71, 151] width 115 height 14
